Goal: Answer question/provide support: Ask a question

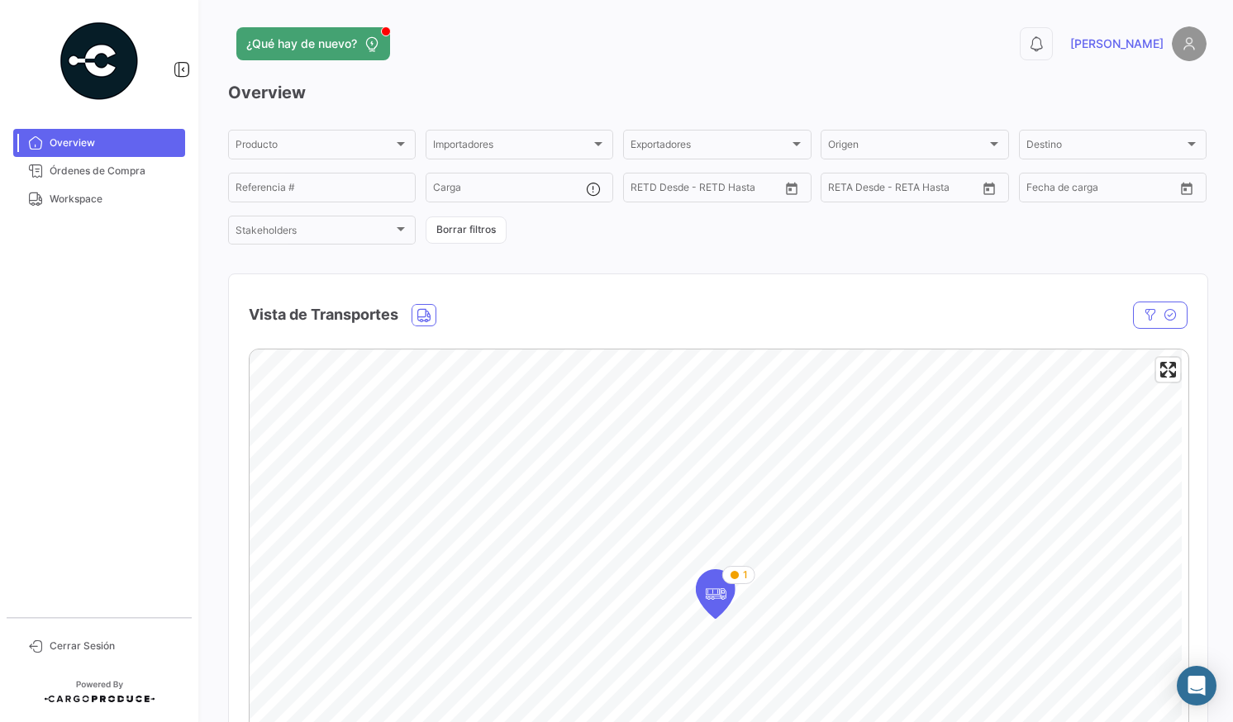
scroll to position [136, 0]
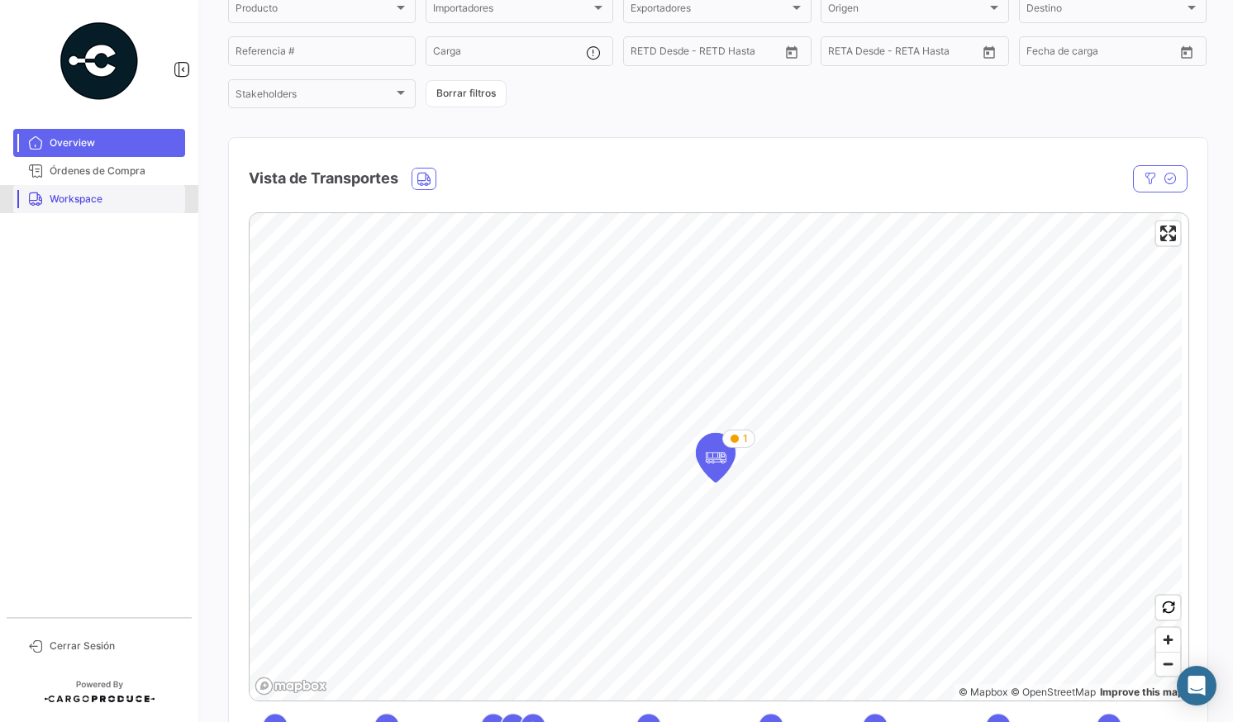
click at [74, 191] on link "Workspace" at bounding box center [99, 199] width 172 height 28
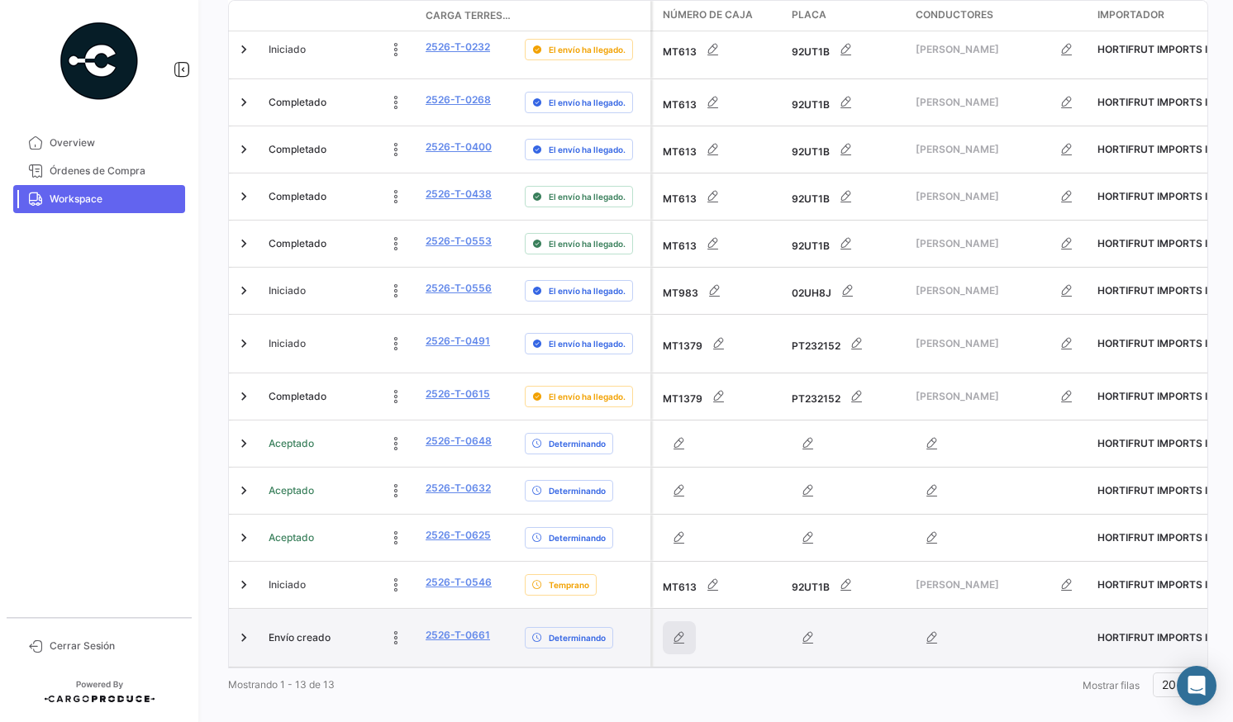
click at [686, 646] on icon "button" at bounding box center [679, 638] width 17 height 17
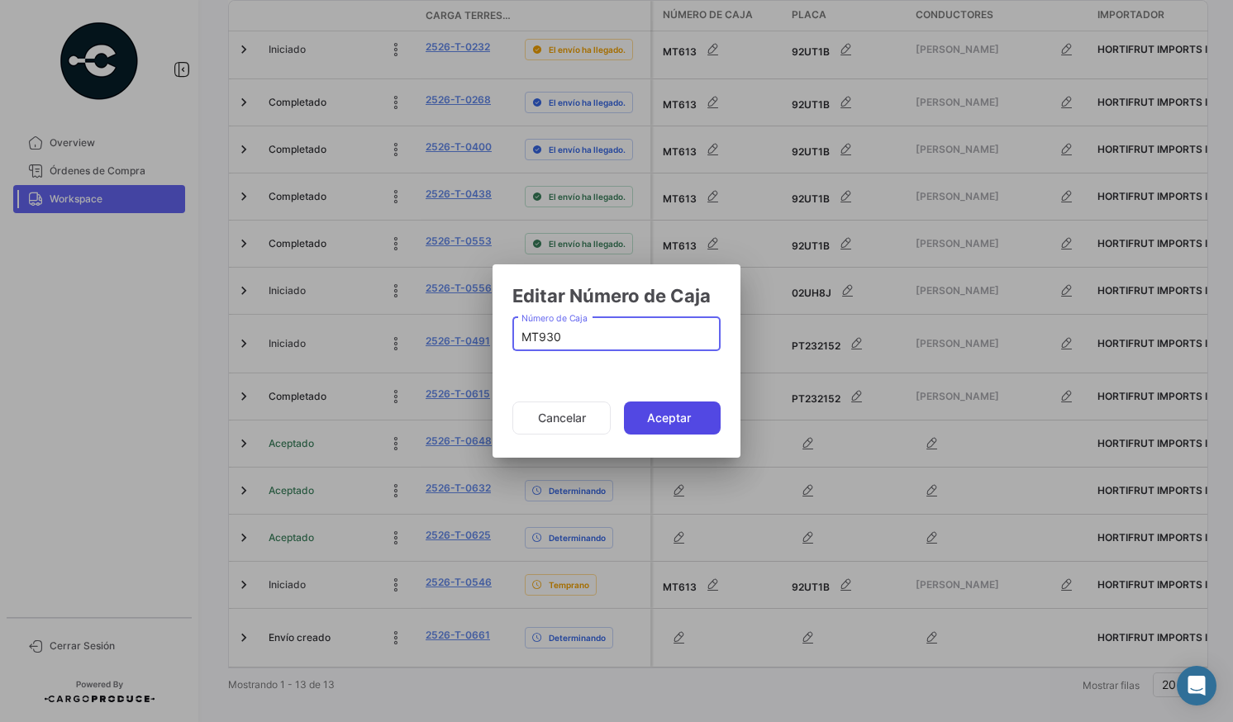
type input "MT930"
click at [707, 402] on button "Aceptar" at bounding box center [672, 418] width 97 height 33
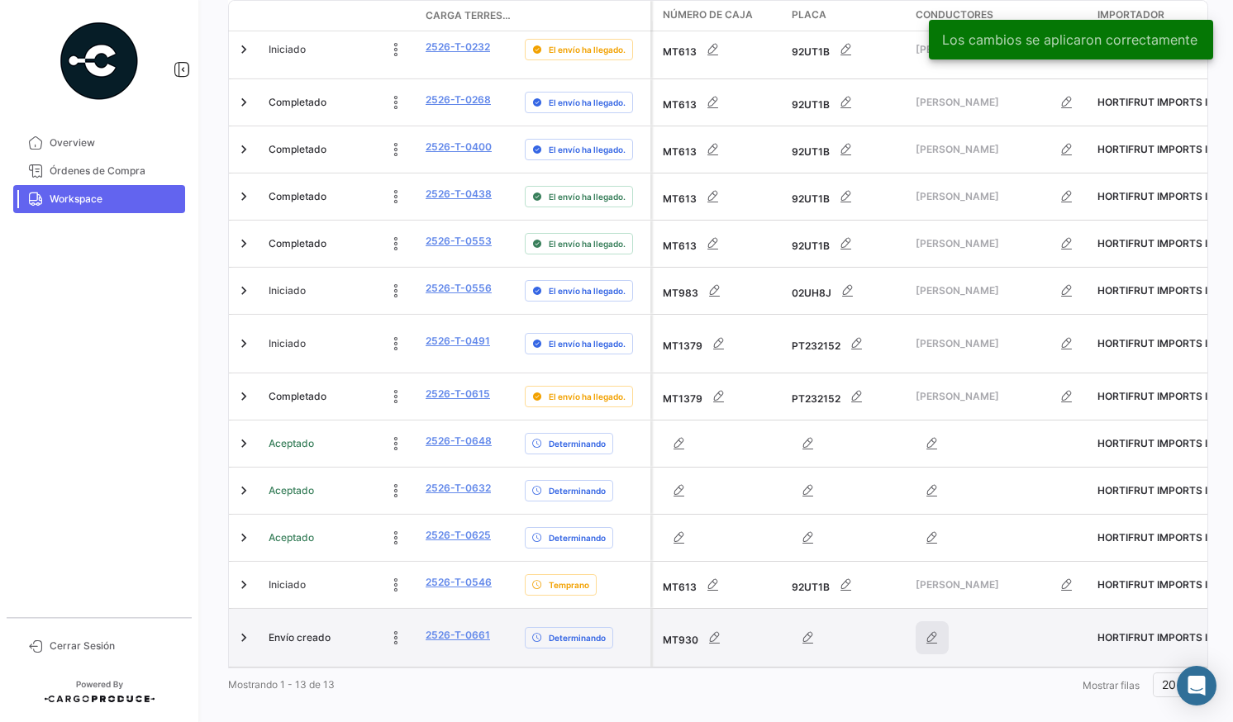
click at [925, 642] on icon "button" at bounding box center [932, 638] width 17 height 17
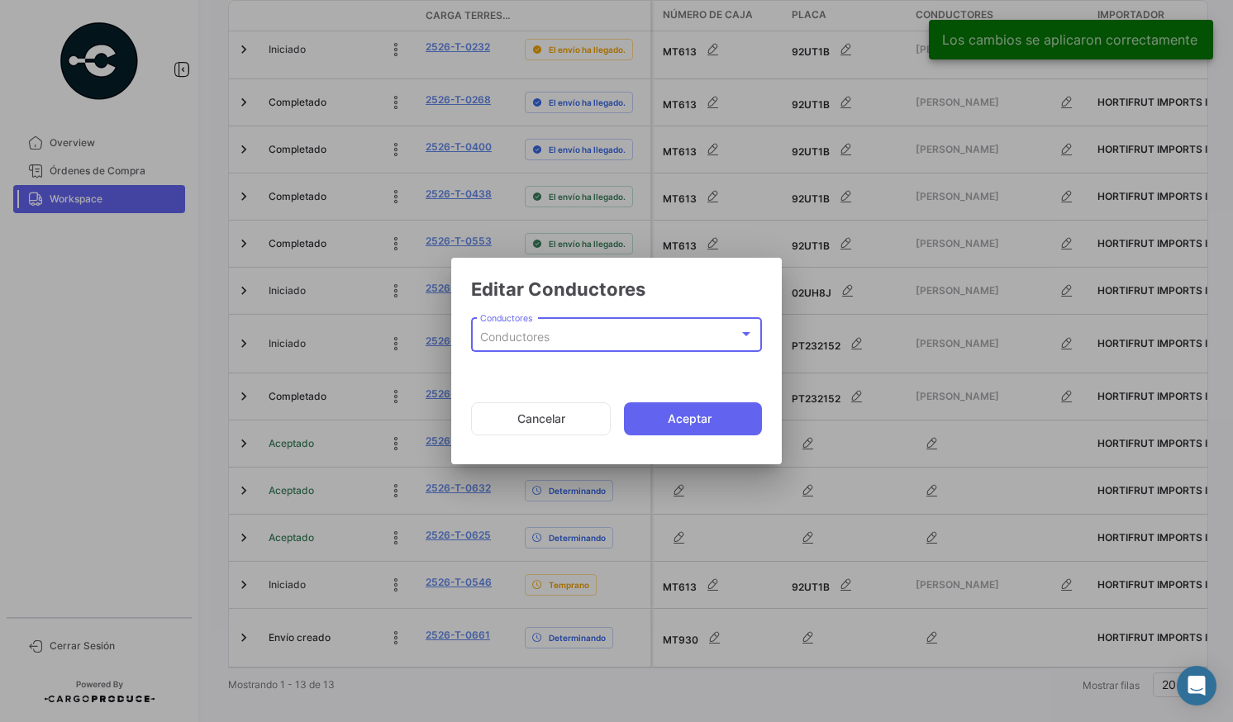
click at [673, 345] on div "Conductores" at bounding box center [609, 337] width 259 height 14
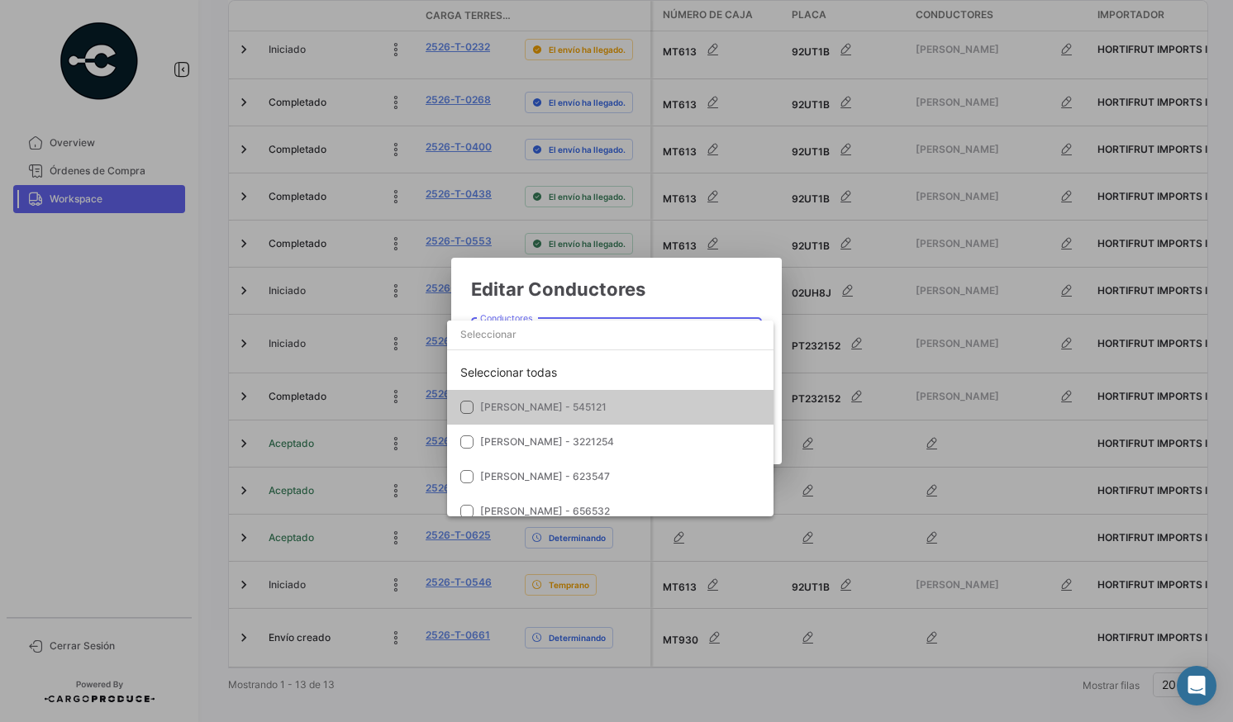
click at [691, 274] on div at bounding box center [616, 361] width 1233 height 722
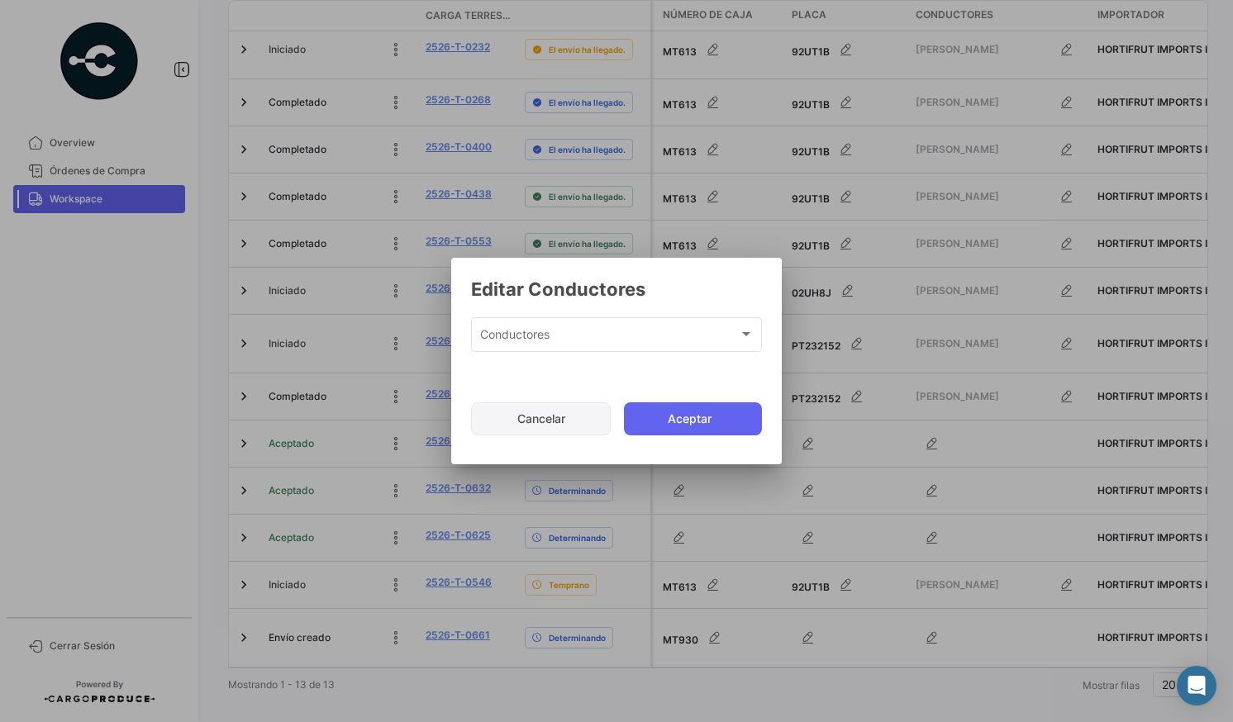
click at [512, 415] on button "Cancelar" at bounding box center [541, 418] width 140 height 33
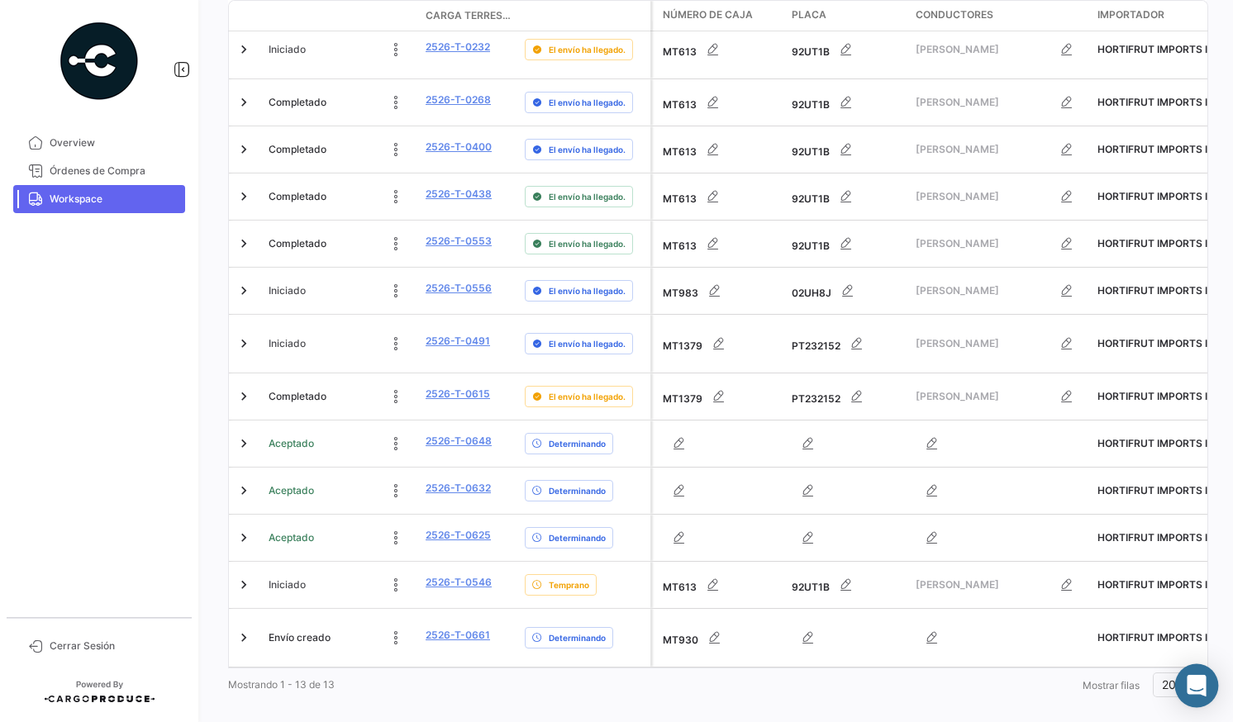
click at [1179, 685] on div "Abrir Intercom Messenger" at bounding box center [1197, 686] width 44 height 44
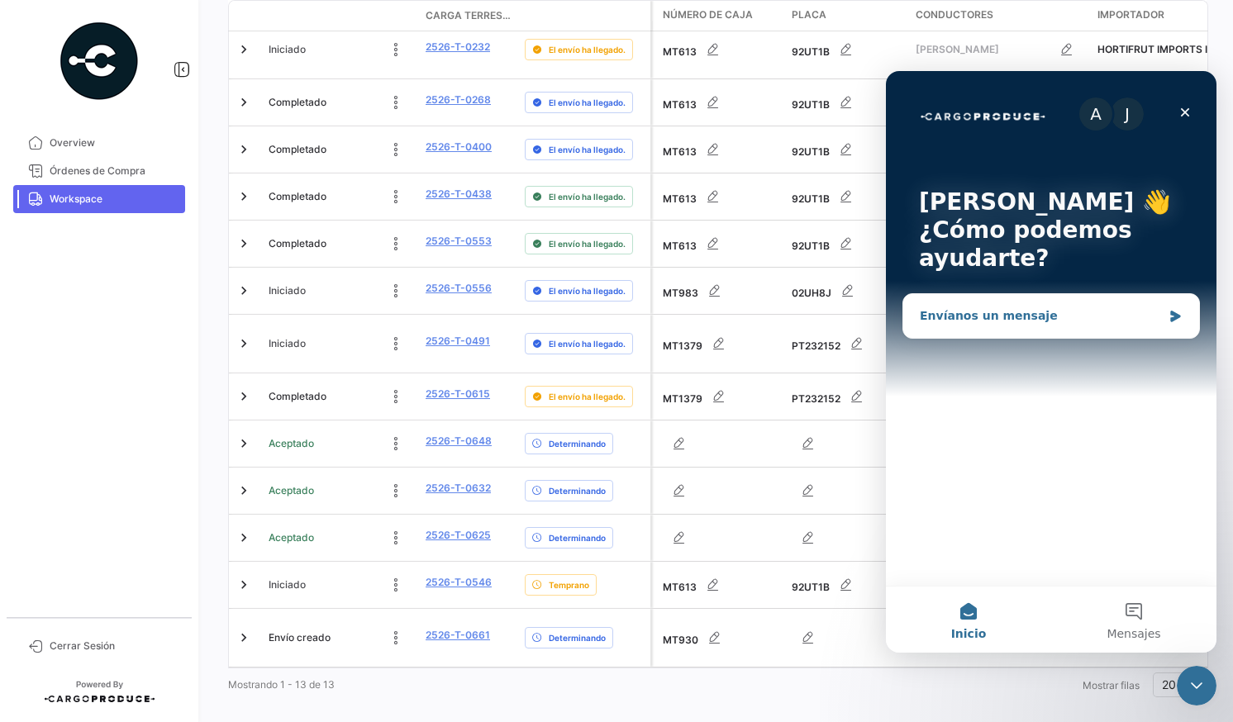
click at [955, 334] on div "Envíanos un mensaje" at bounding box center [1051, 316] width 296 height 44
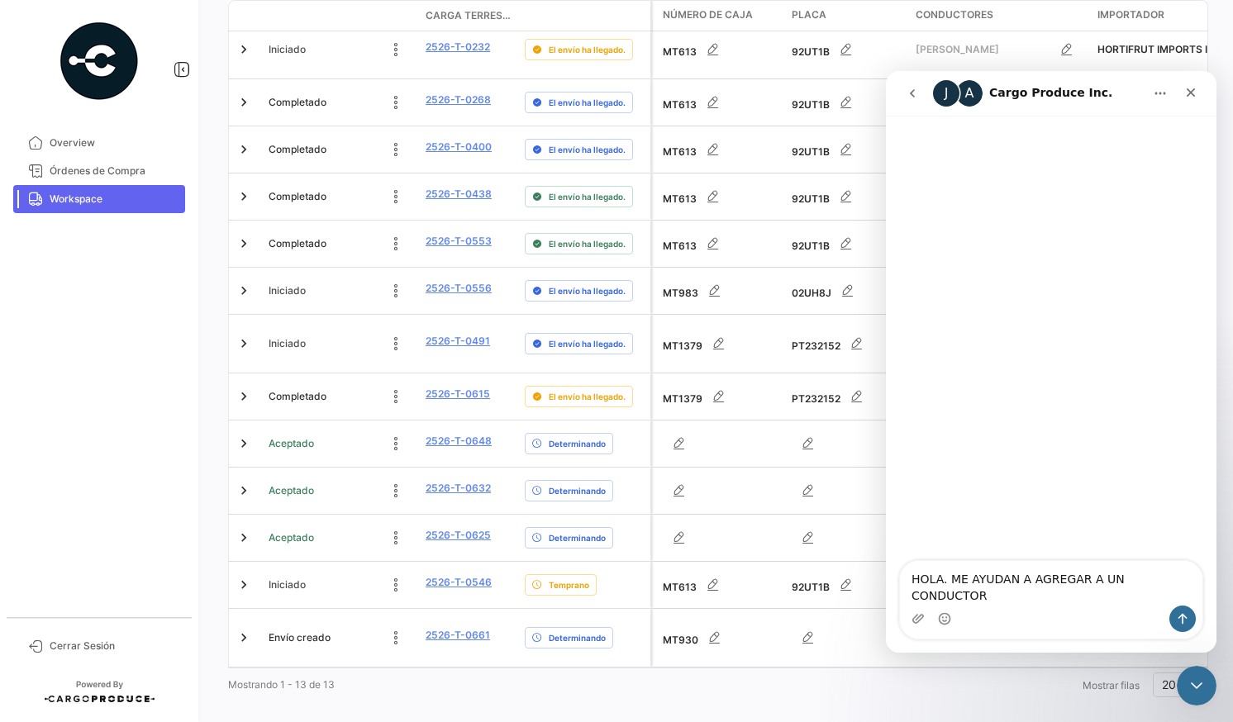
type textarea "HOLA. ME AYUDAN A AGREGAR A UN CONDUCTOR"
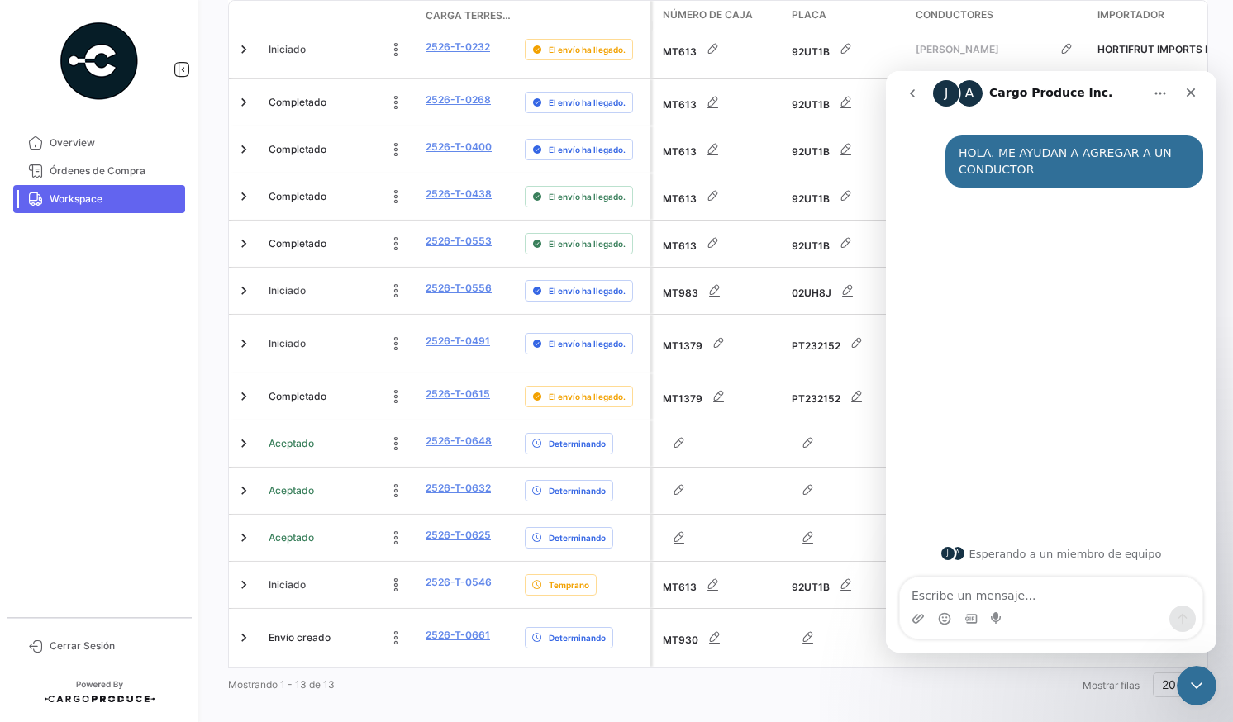
click at [742, 683] on div "Mostrando 1 - 13 de 13 1 Mostrar filas 20" at bounding box center [717, 684] width 978 height 33
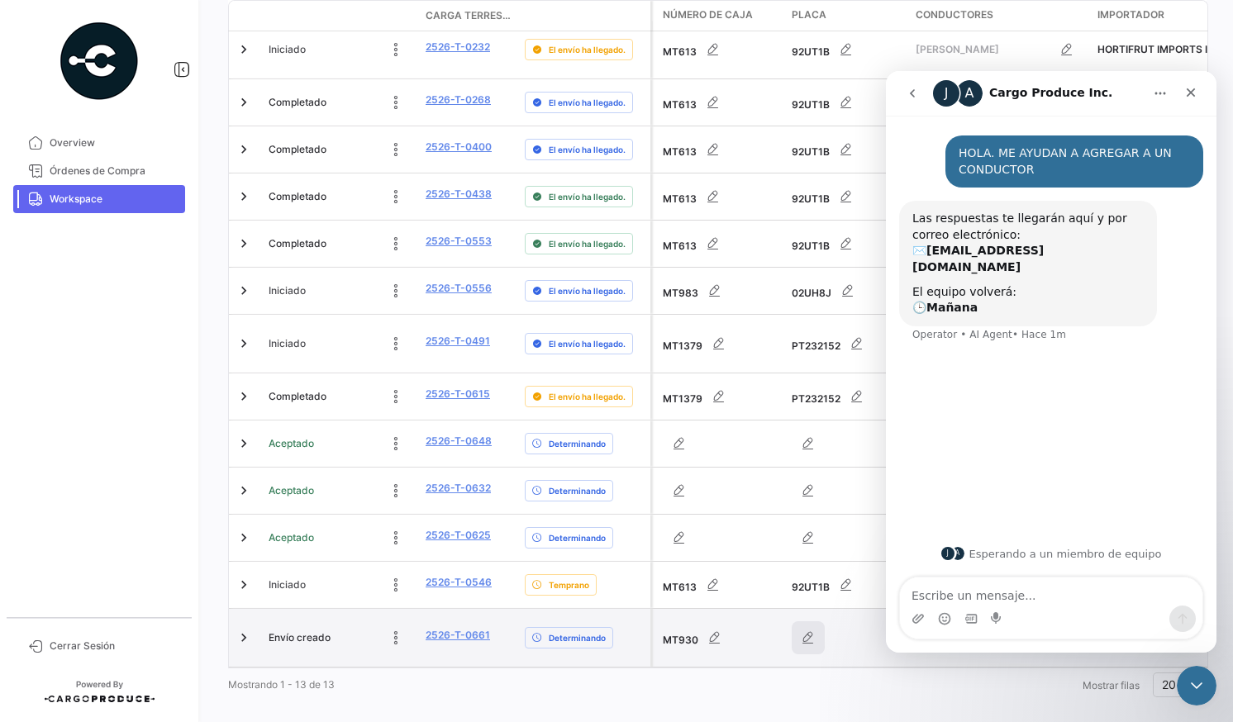
click at [805, 640] on icon "button" at bounding box center [808, 638] width 17 height 17
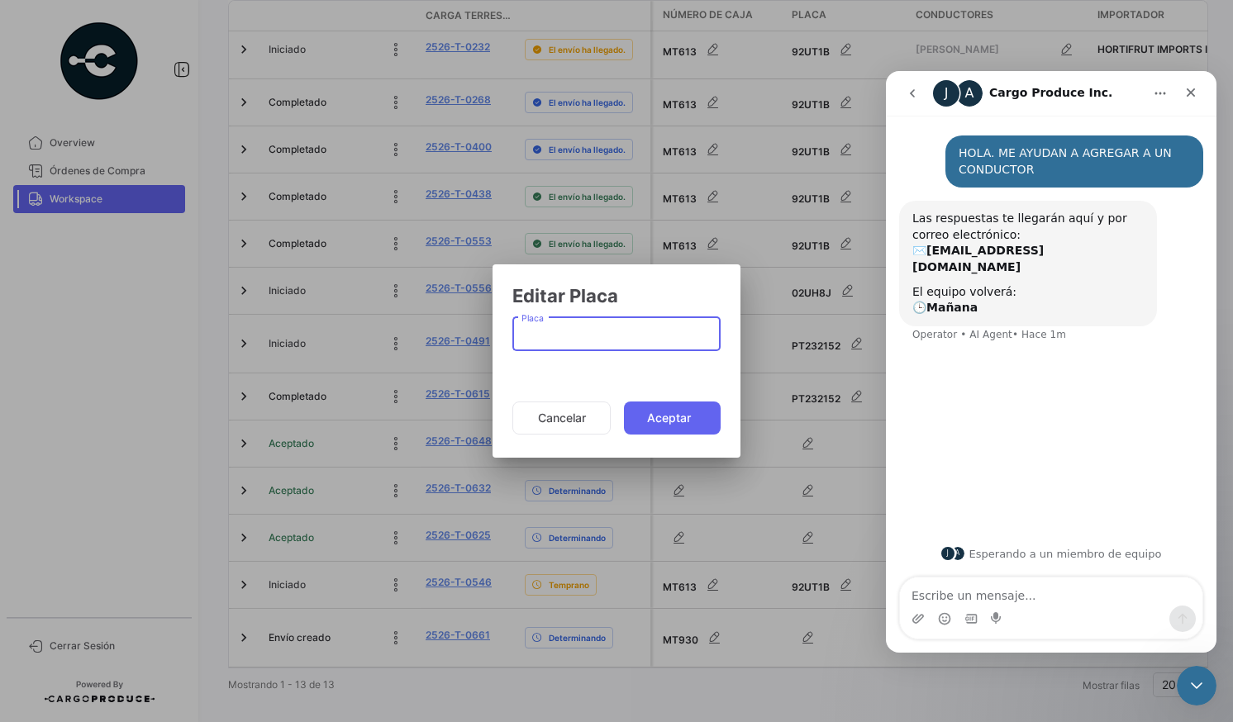
click at [594, 342] on input "Placa" at bounding box center [616, 337] width 191 height 14
click at [586, 338] on input "Placa" at bounding box center [616, 337] width 191 height 14
paste input "93UA3V"
type input "93UA3V"
click at [689, 433] on button "Aceptar" at bounding box center [672, 418] width 97 height 33
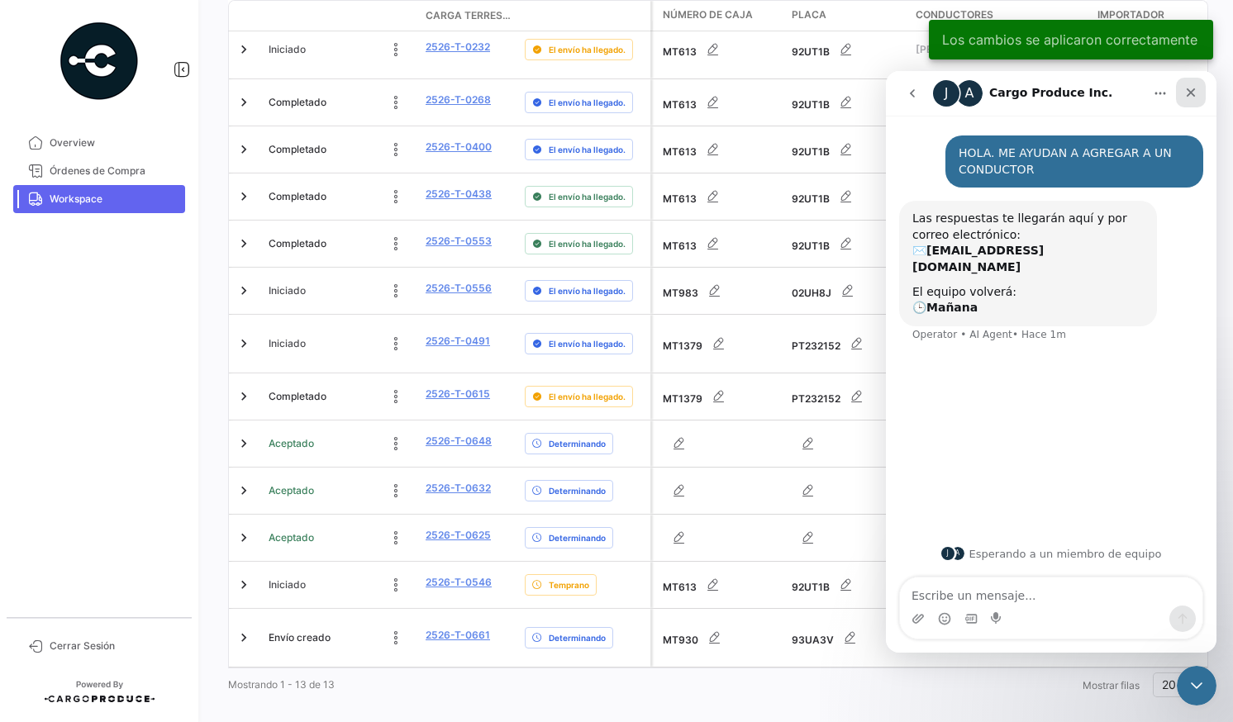
click at [1180, 91] on div "Cerrar" at bounding box center [1191, 93] width 30 height 30
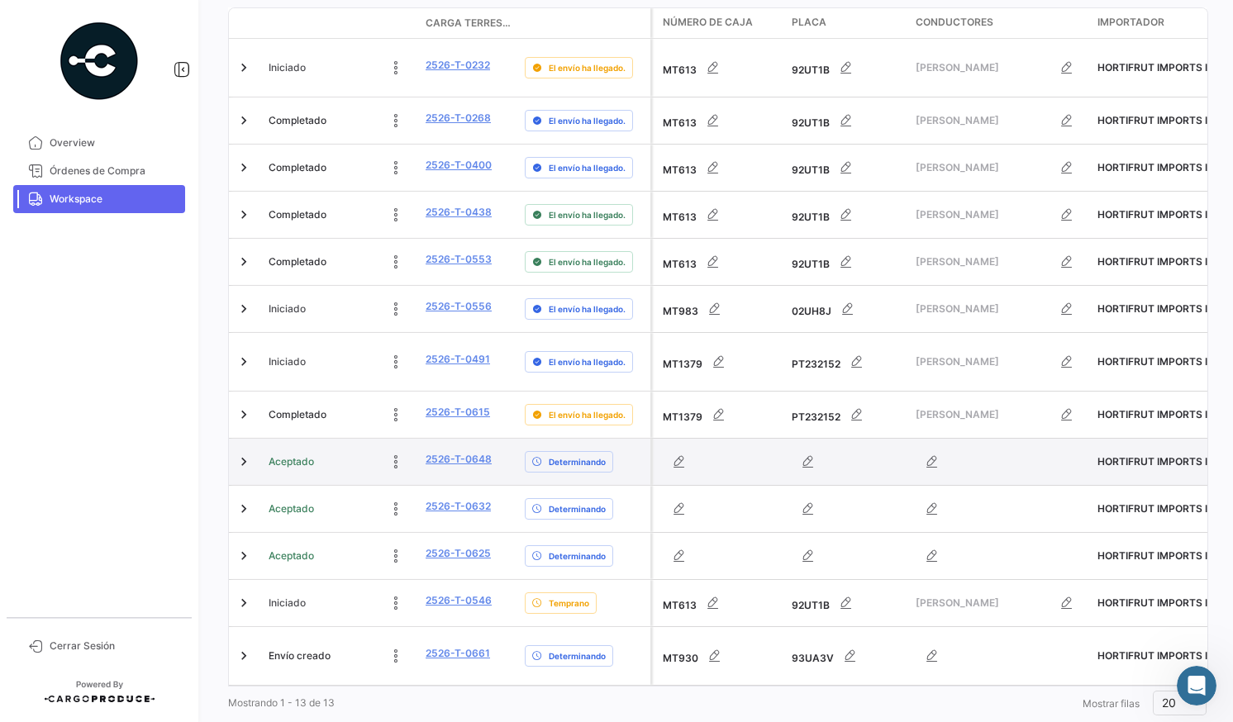
scroll to position [371, 0]
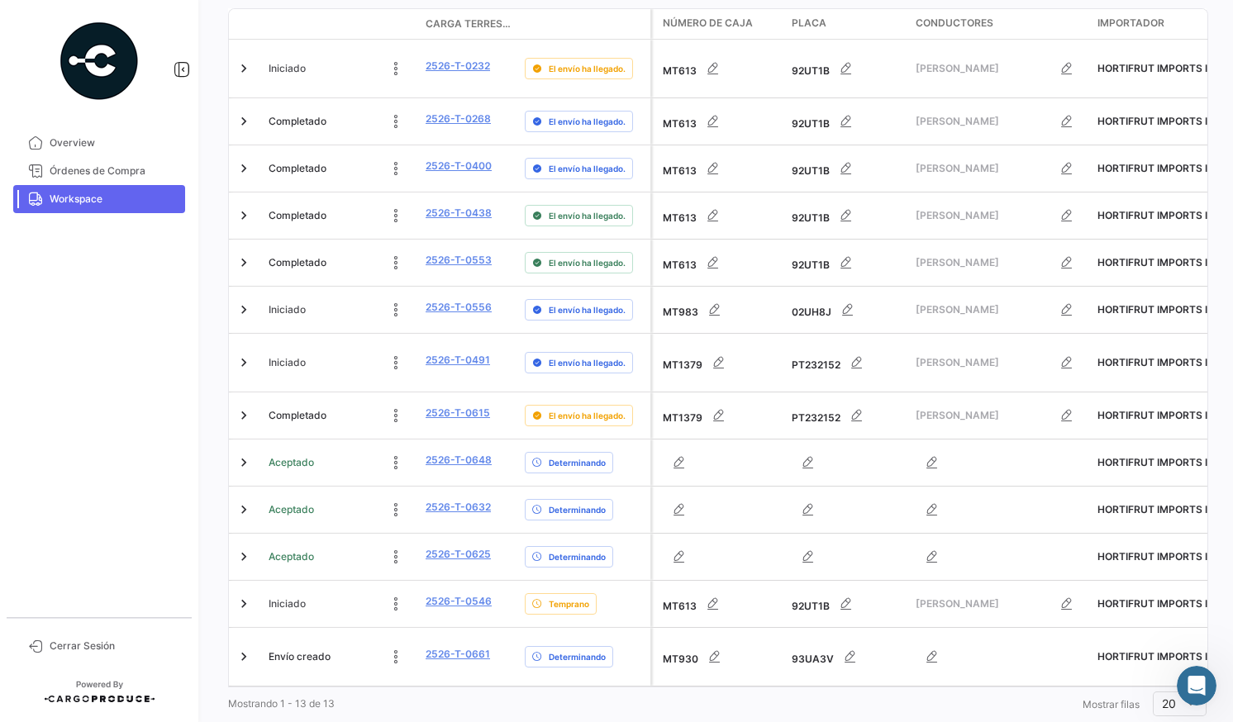
click at [140, 225] on mat-nav-list "Overview Órdenes de Compra Workspace" at bounding box center [99, 366] width 198 height 488
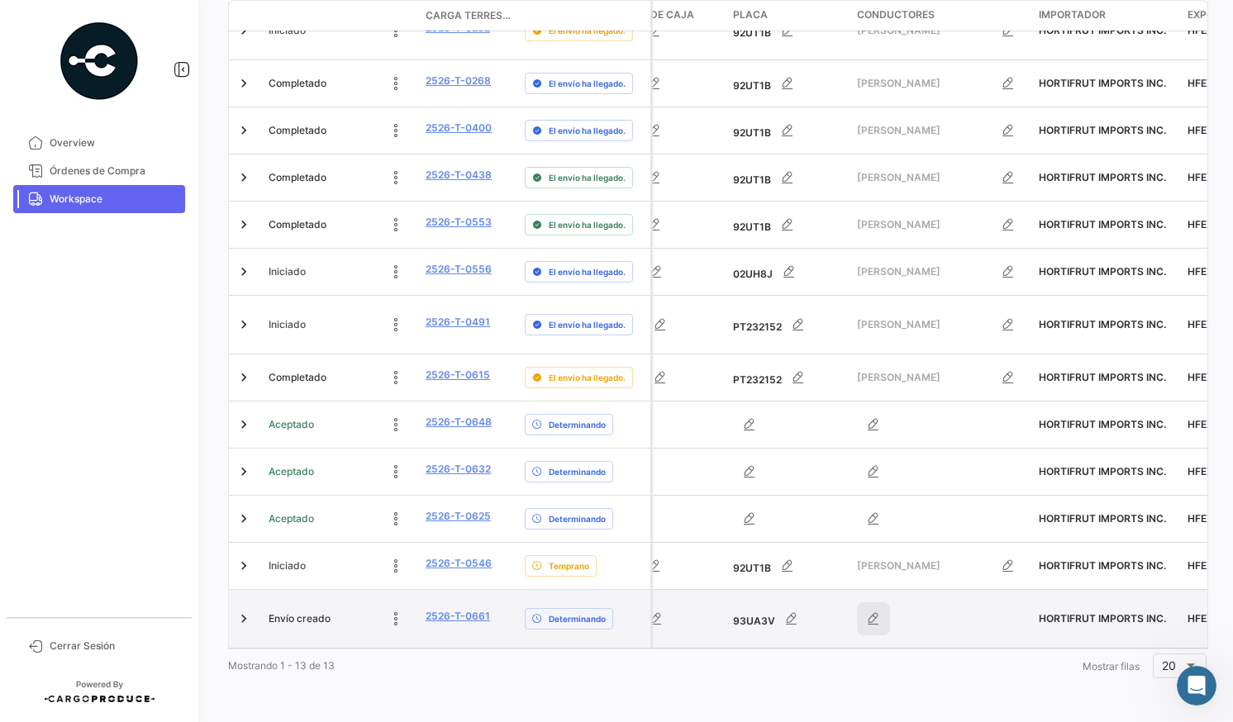
scroll to position [0, 0]
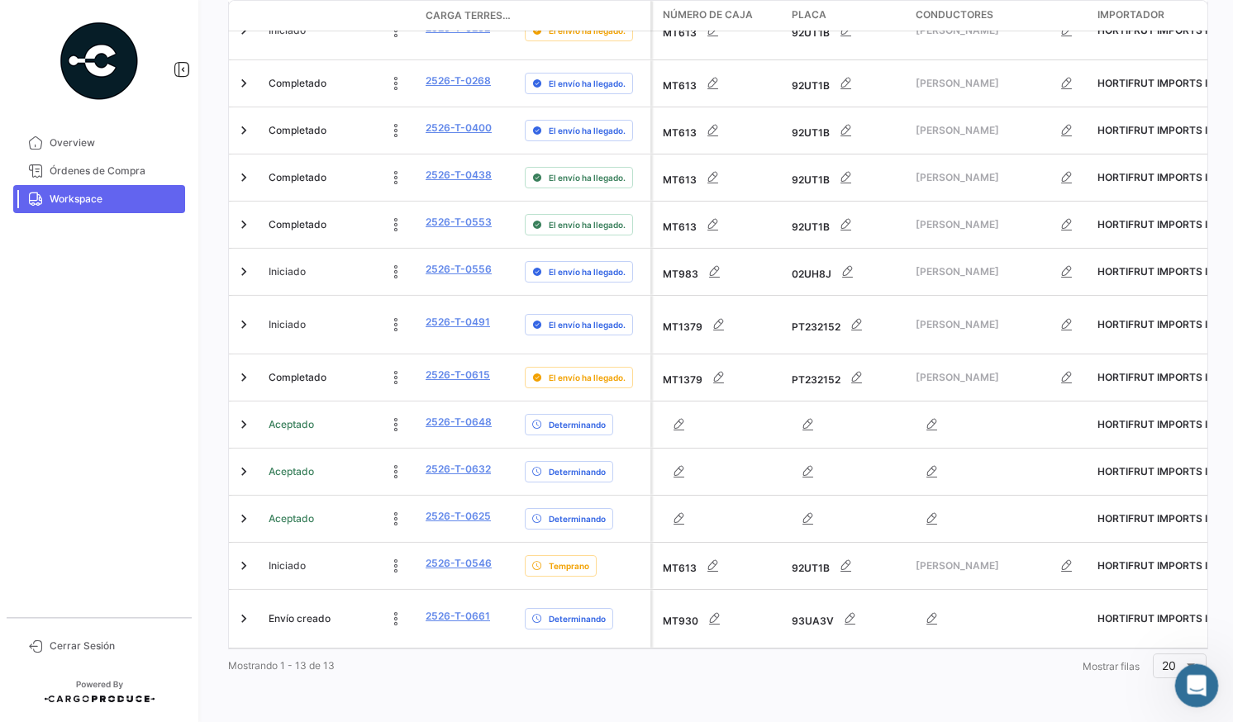
click at [1187, 677] on icon "Abrir Intercom Messenger" at bounding box center [1194, 683] width 27 height 27
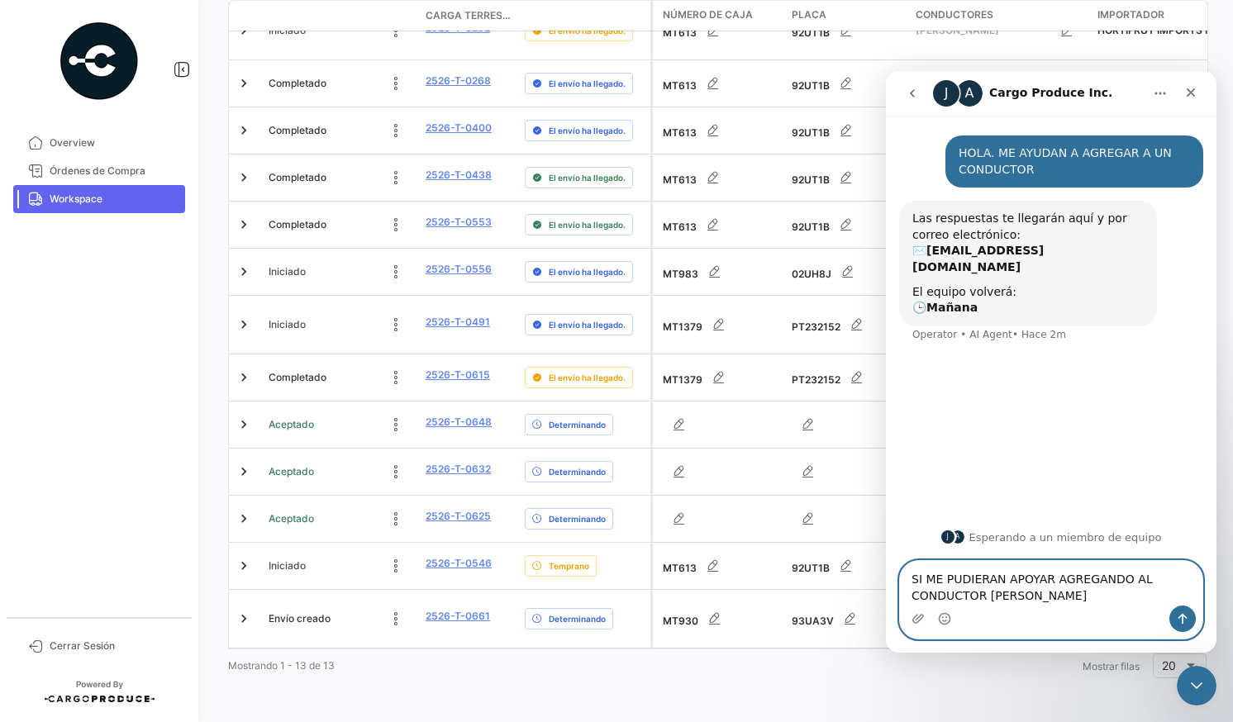
type textarea "SI ME PUDIERAN APOYAR AGREGANDO AL CONDUCTOR [PERSON_NAME]"
